Goal: Transaction & Acquisition: Purchase product/service

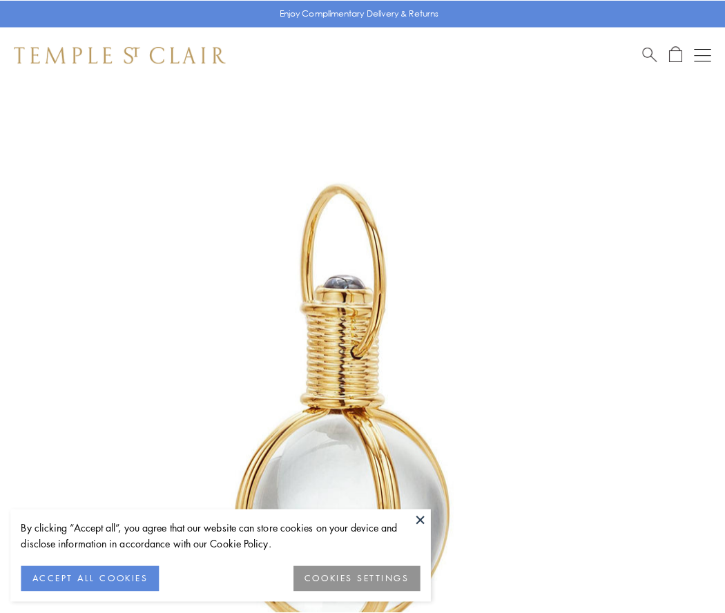
scroll to position [360, 0]
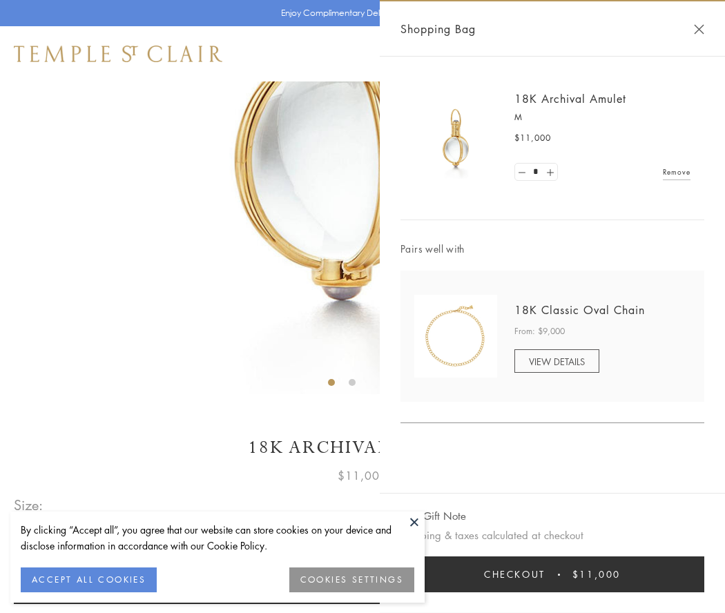
click at [552, 575] on button "Checkout $11,000" at bounding box center [553, 575] width 304 height 36
